Goal: Task Accomplishment & Management: Use online tool/utility

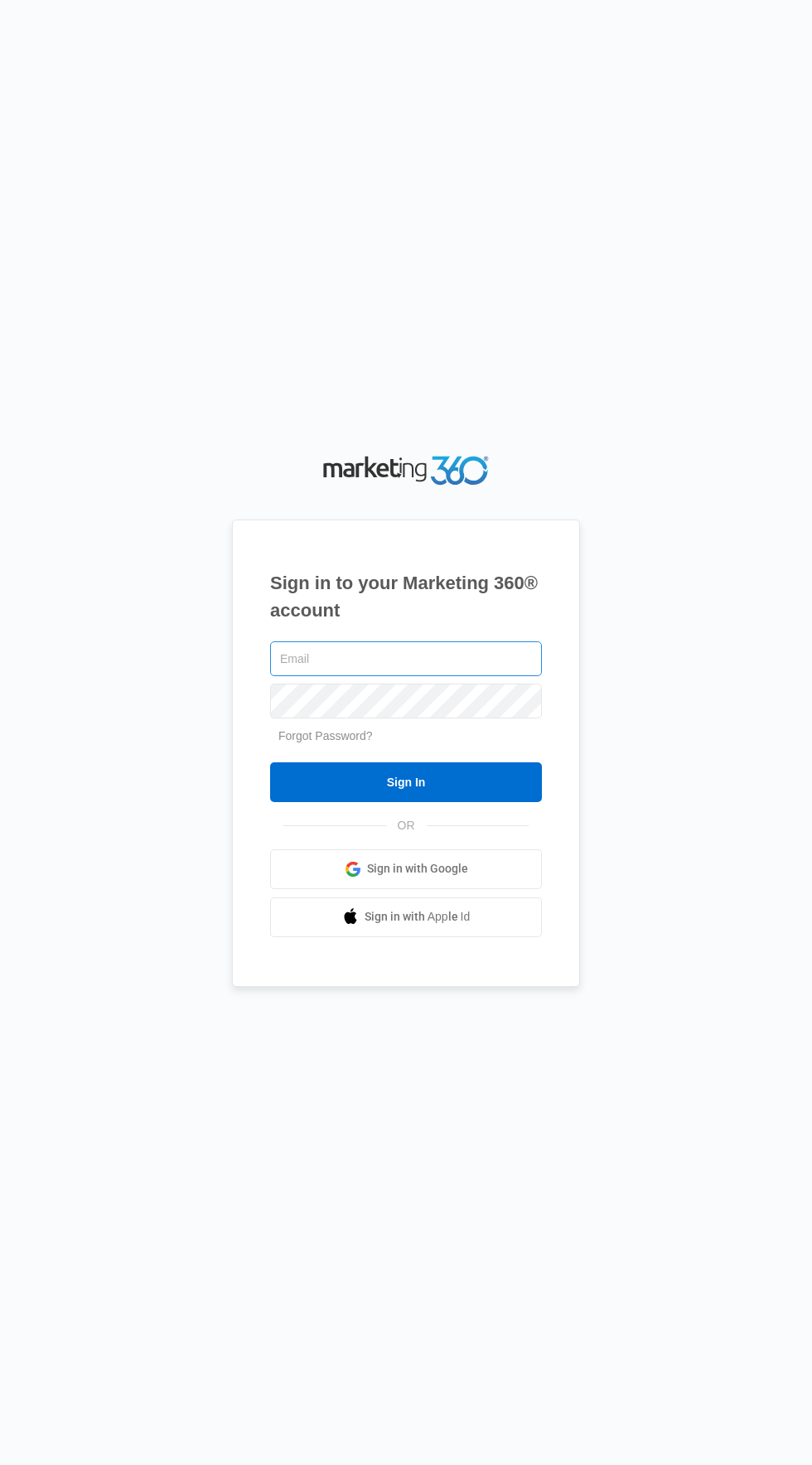
click at [446, 676] on input "text" at bounding box center [406, 658] width 272 height 34
type input "[EMAIL_ADDRESS][DOMAIN_NAME]"
click at [270, 763] on input "Sign In" at bounding box center [406, 782] width 272 height 39
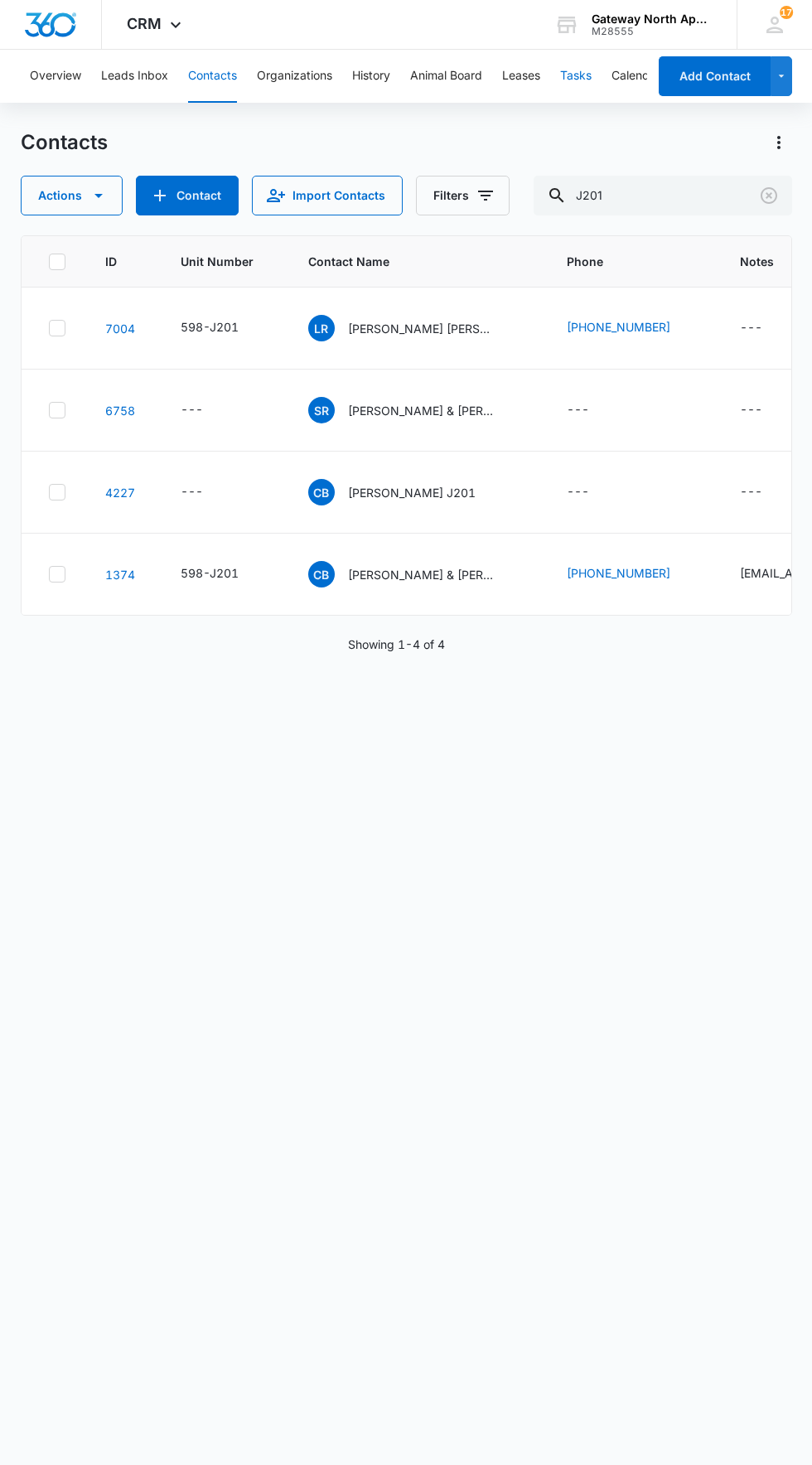
click at [587, 86] on button "Tasks" at bounding box center [576, 76] width 32 height 53
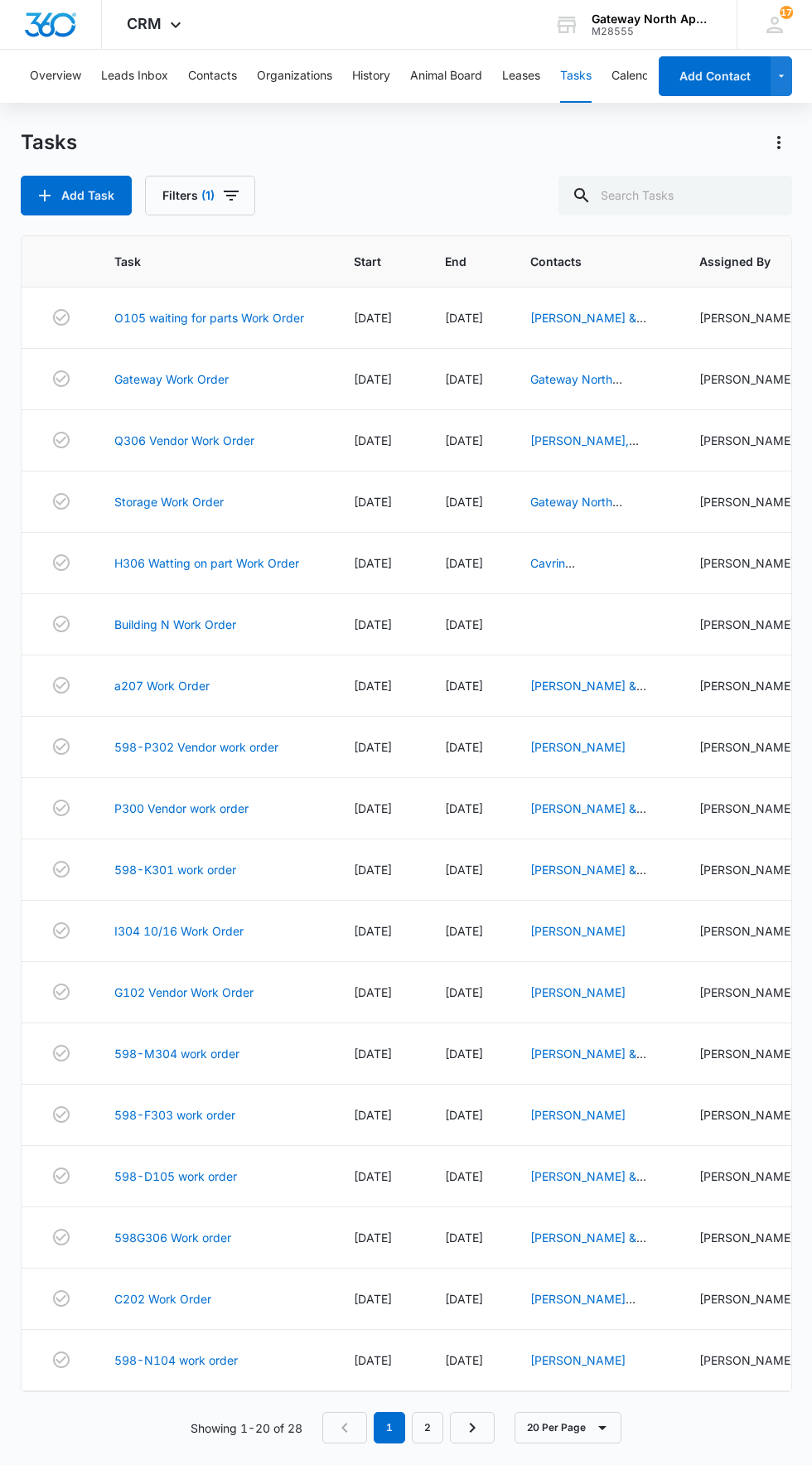
scroll to position [15, 0]
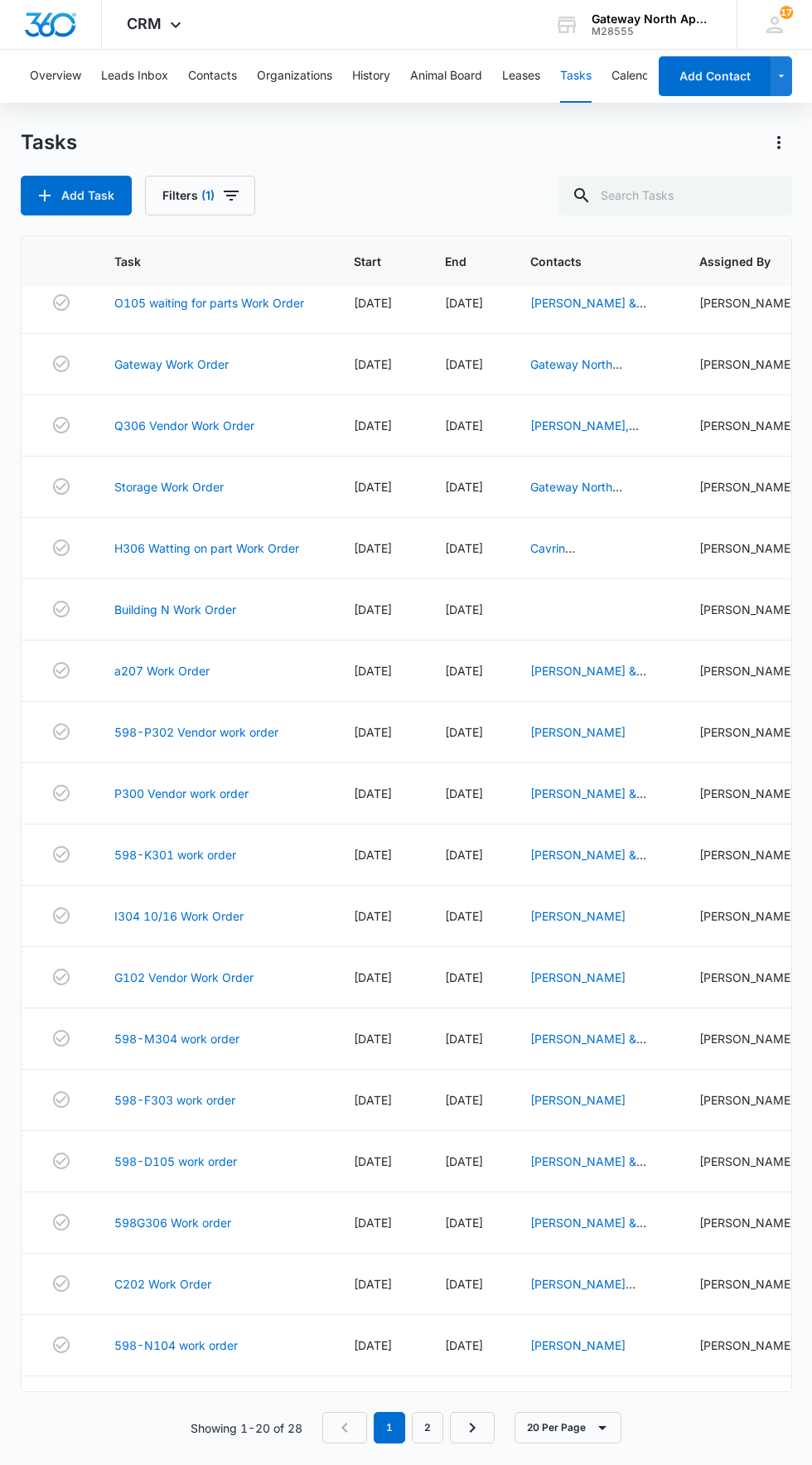
click at [171, 1464] on link "b200 Work Order" at bounding box center [162, 1468] width 96 height 18
